Goal: Contribute content

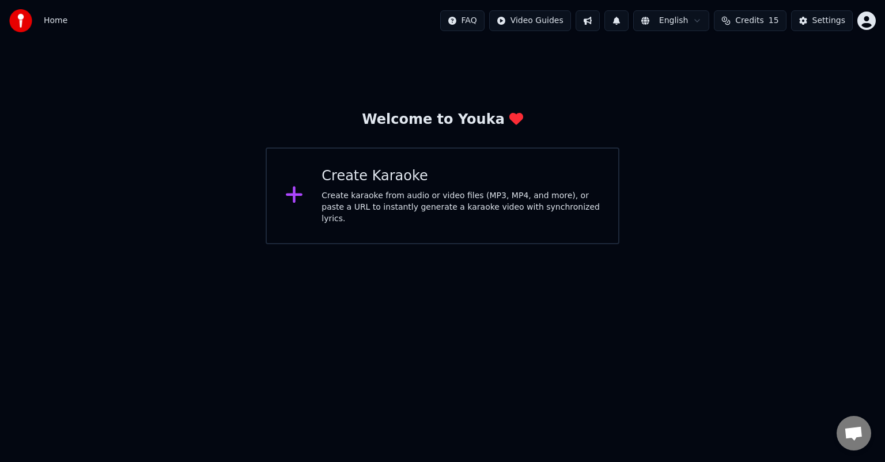
click at [369, 182] on div "Create Karaoke" at bounding box center [461, 176] width 278 height 18
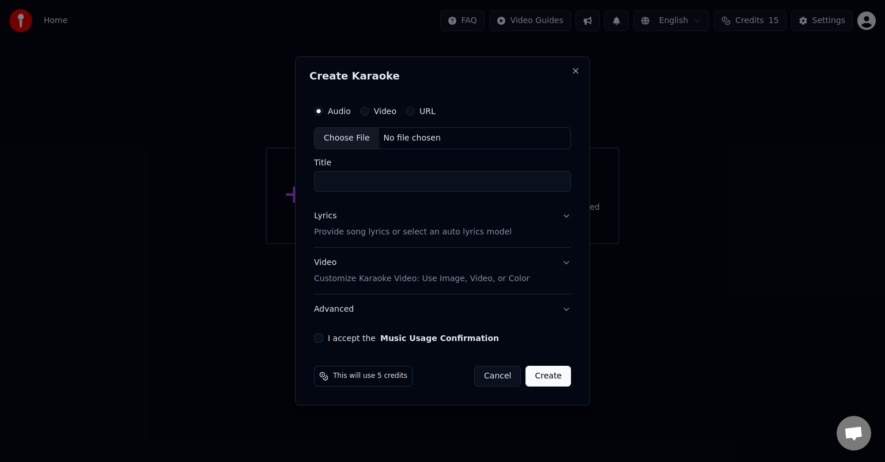
click at [502, 380] on button "Cancel" at bounding box center [497, 376] width 47 height 21
